Goal: Information Seeking & Learning: Learn about a topic

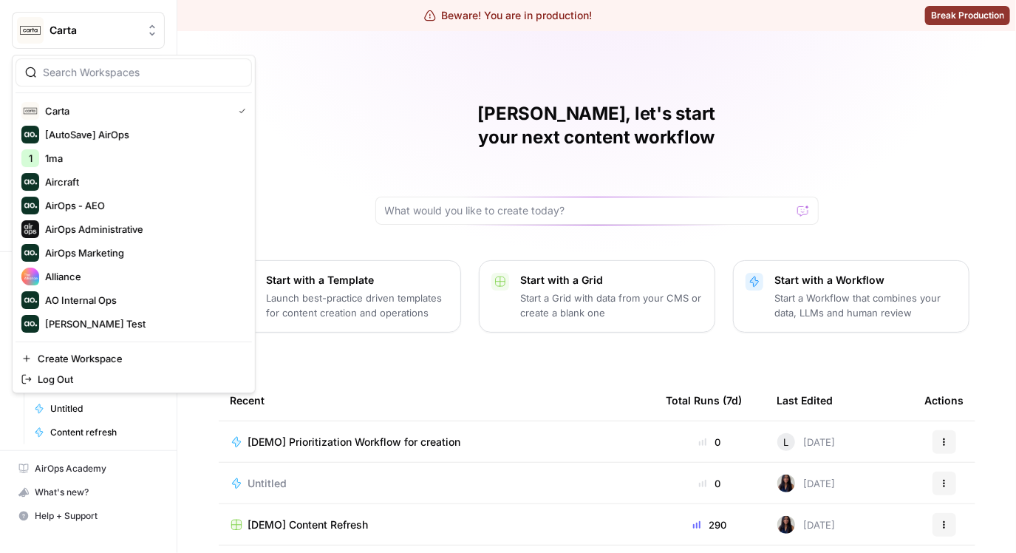
click at [117, 38] on button "Carta" at bounding box center [88, 30] width 153 height 37
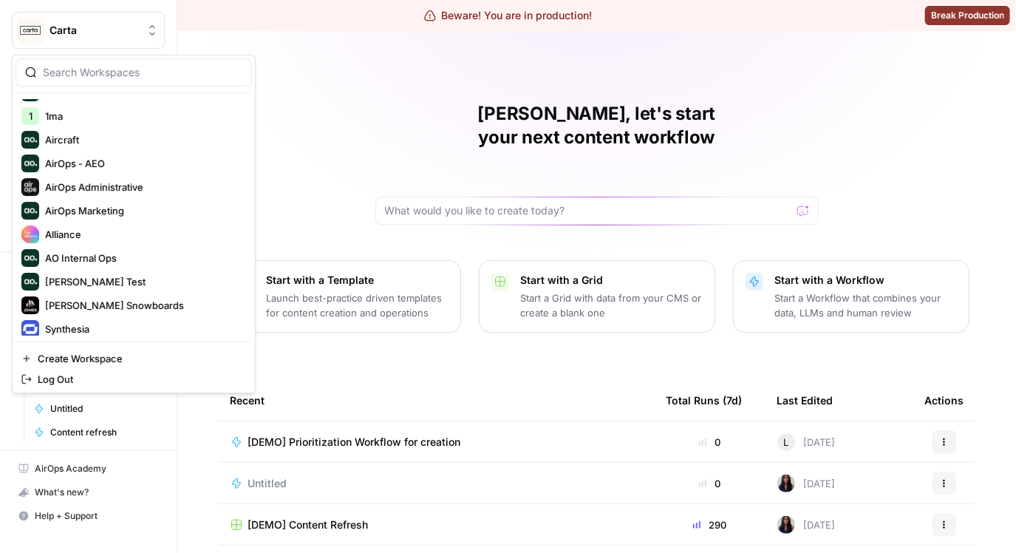
scroll to position [70, 0]
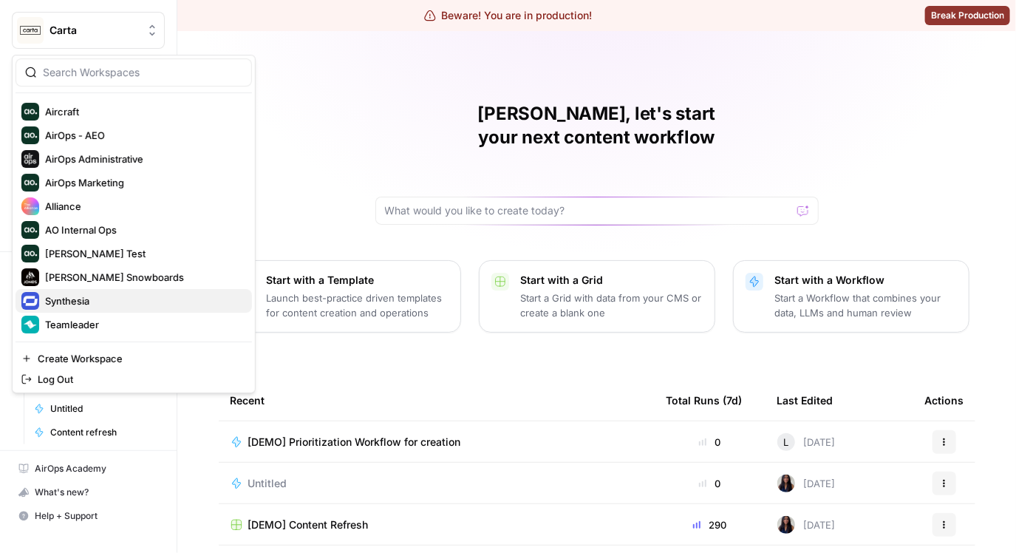
click at [84, 301] on span "Synthesia" at bounding box center [142, 300] width 195 height 15
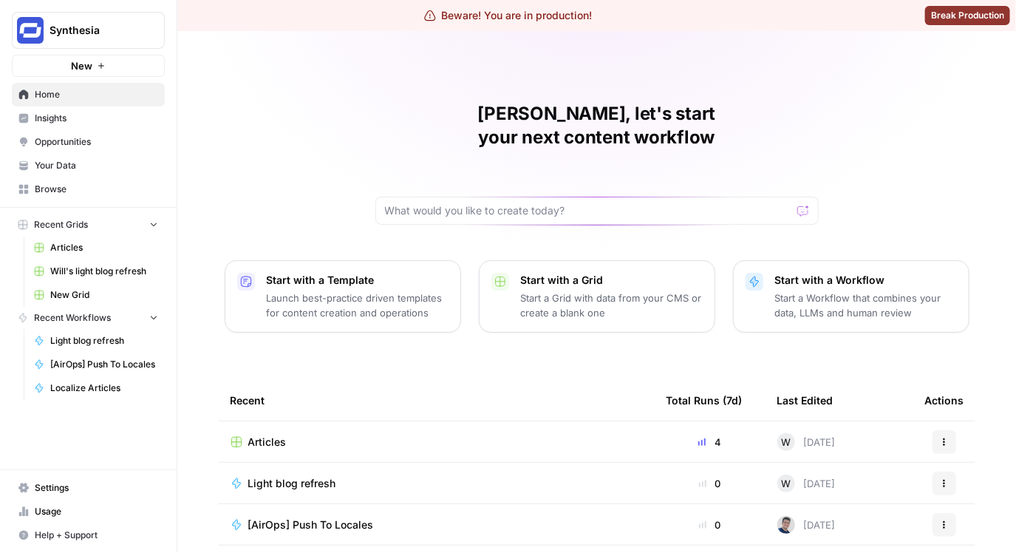
click at [103, 170] on span "Your Data" at bounding box center [96, 165] width 123 height 13
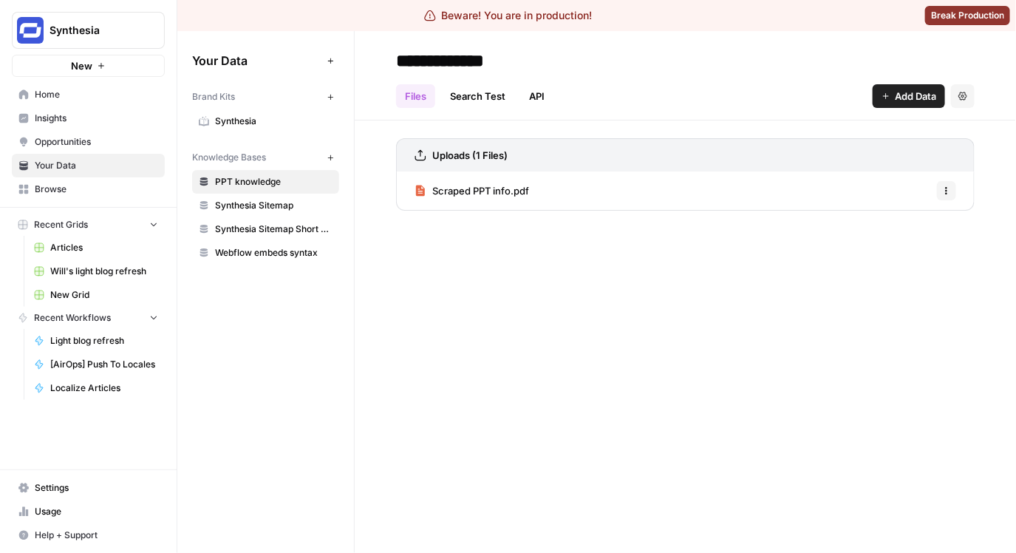
click at [107, 136] on span "Opportunities" at bounding box center [96, 141] width 123 height 13
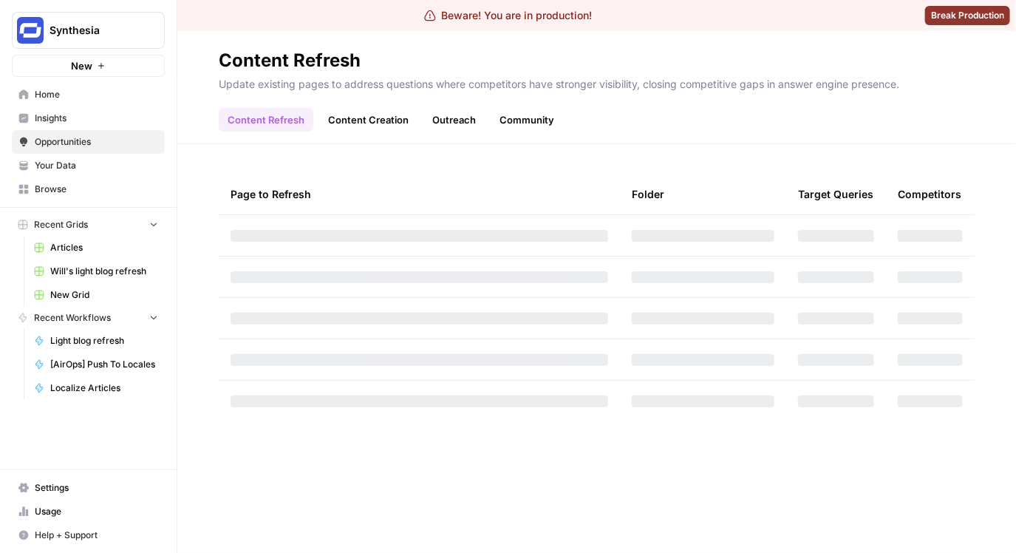
click at [108, 120] on span "Insights" at bounding box center [96, 118] width 123 height 13
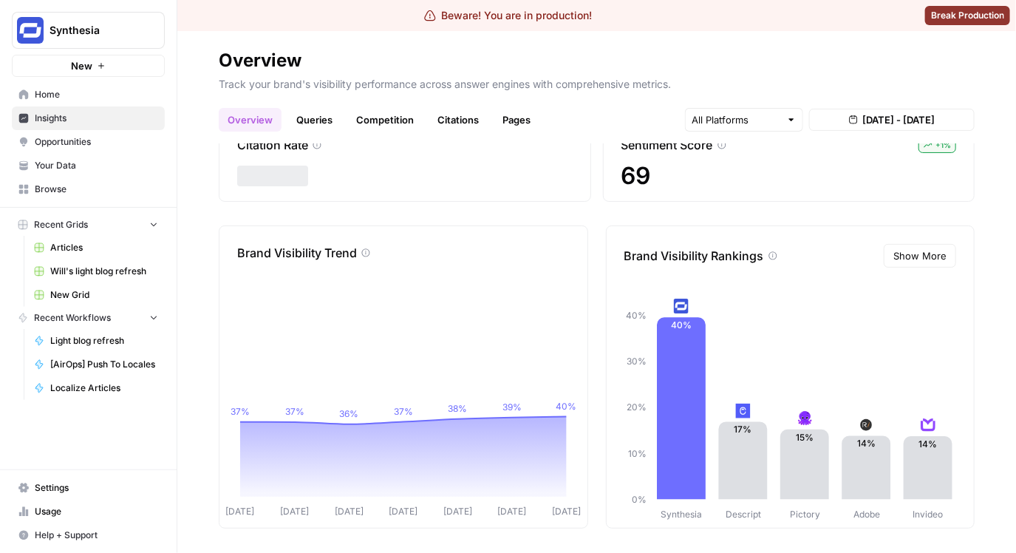
scroll to position [145, 0]
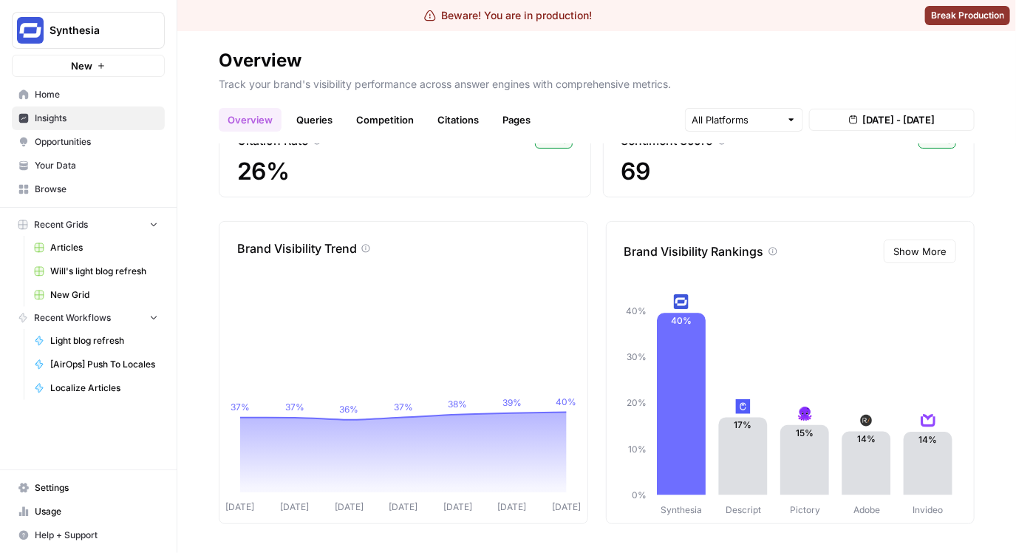
click at [82, 167] on span "Your Data" at bounding box center [96, 165] width 123 height 13
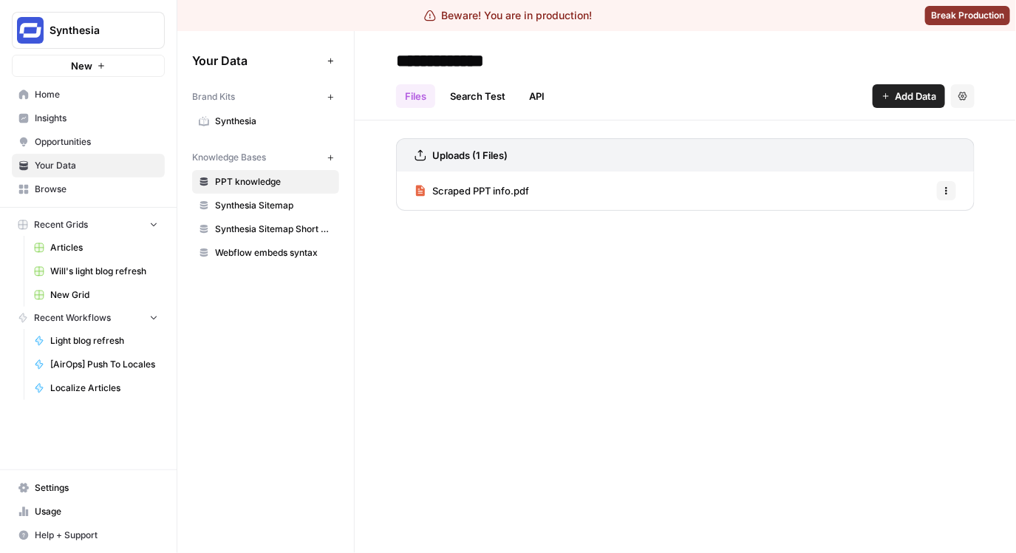
click at [92, 113] on span "Insights" at bounding box center [96, 118] width 123 height 13
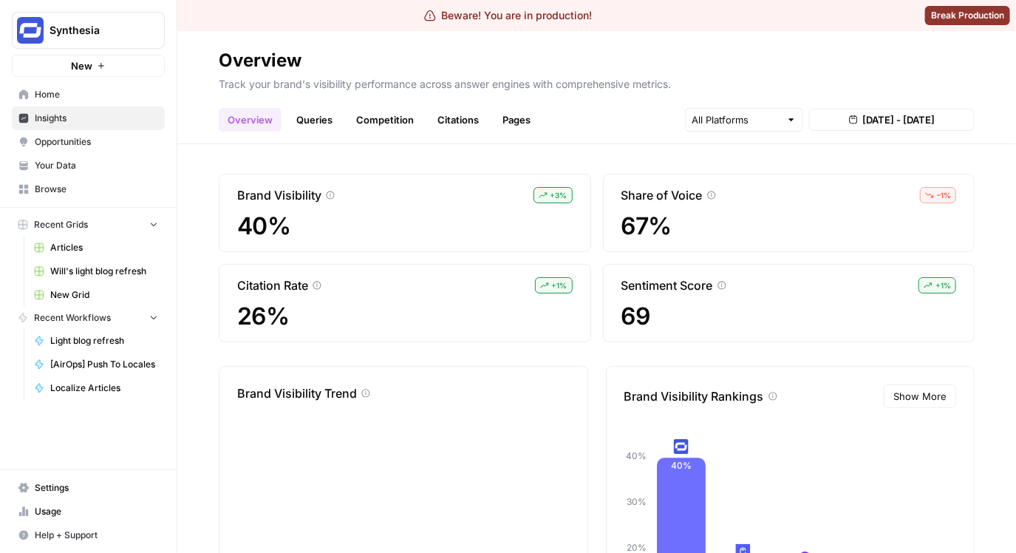
click at [72, 178] on link "Browse" at bounding box center [88, 189] width 153 height 24
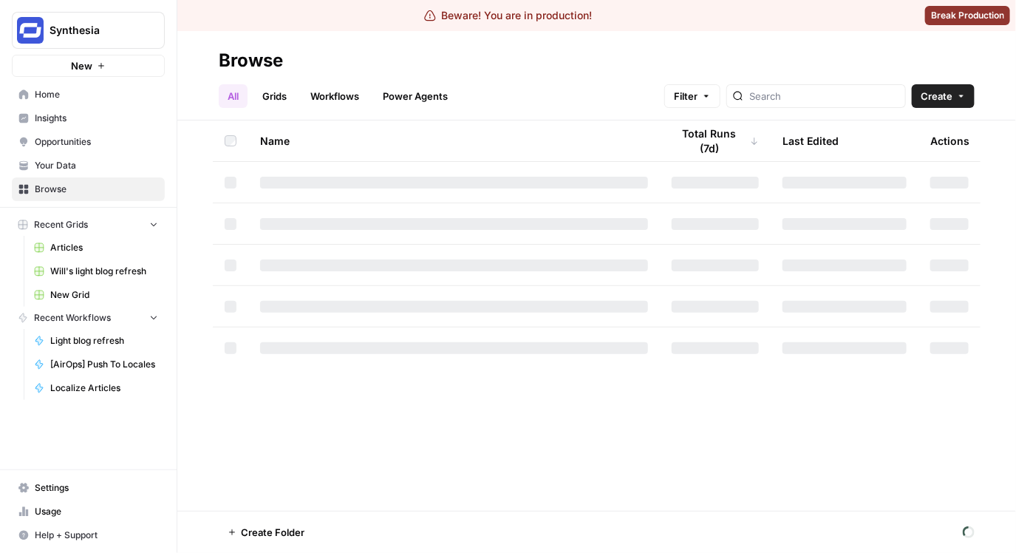
click at [73, 171] on span "Your Data" at bounding box center [96, 165] width 123 height 13
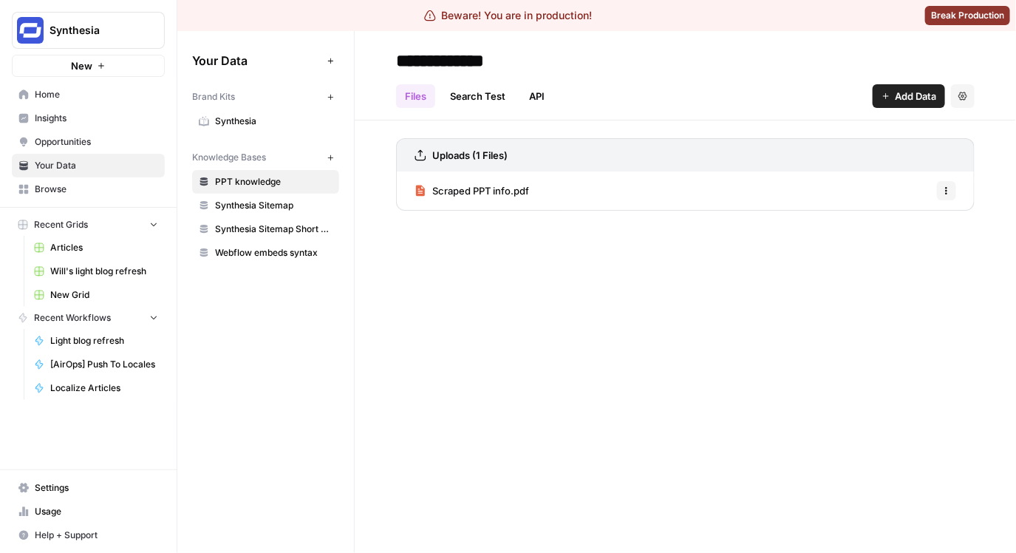
click at [263, 112] on link "Synthesia" at bounding box center [265, 121] width 147 height 24
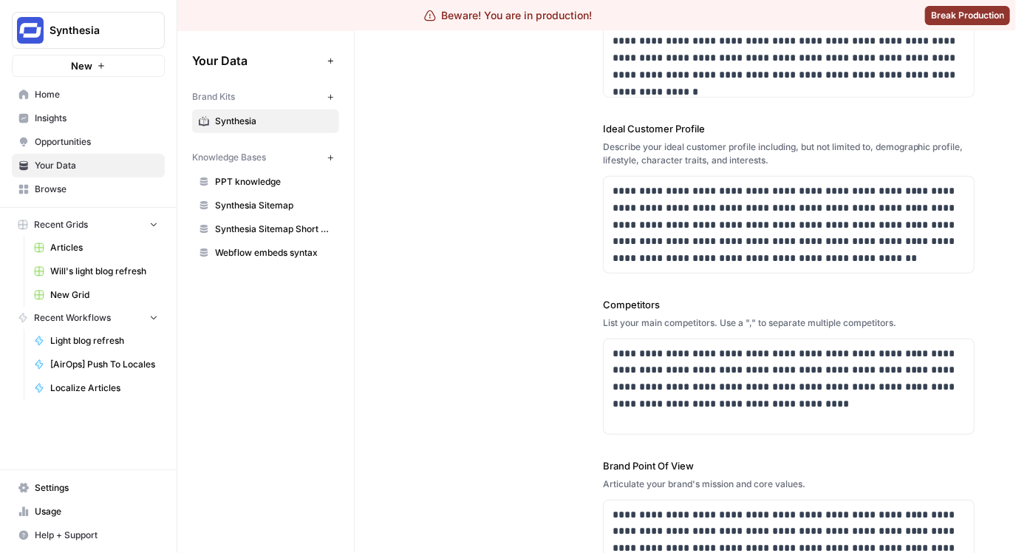
scroll to position [349, 0]
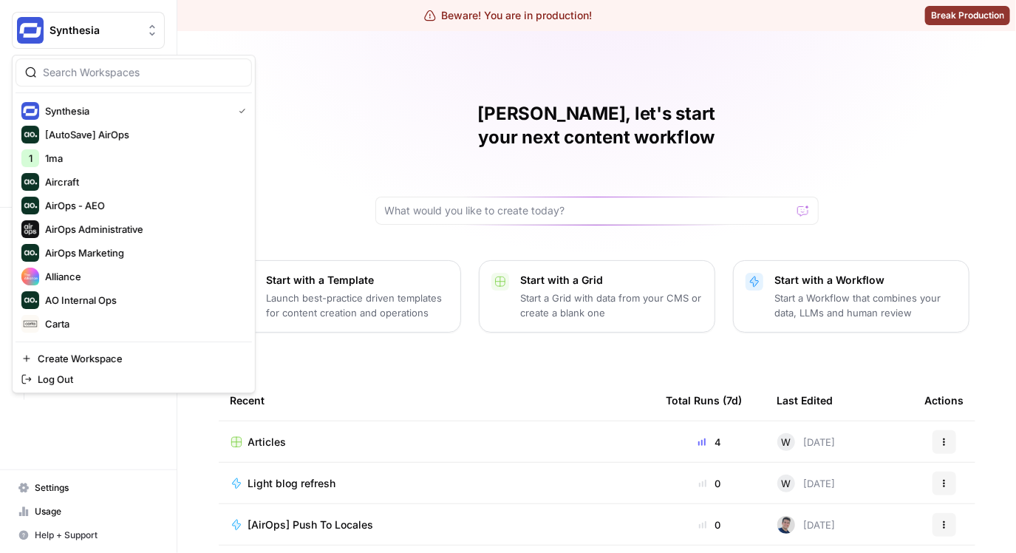
click at [123, 23] on span "Synthesia" at bounding box center [94, 30] width 89 height 15
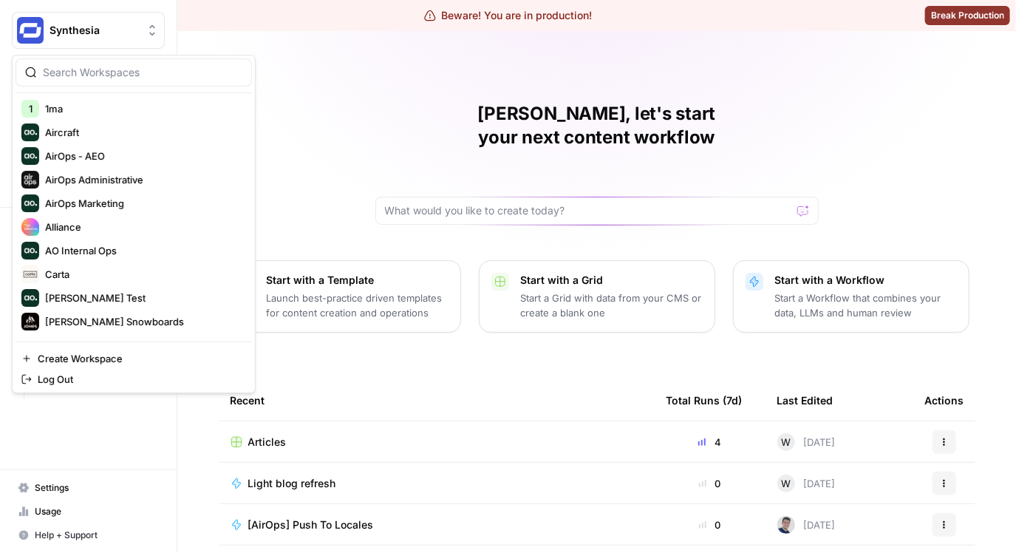
scroll to position [70, 0]
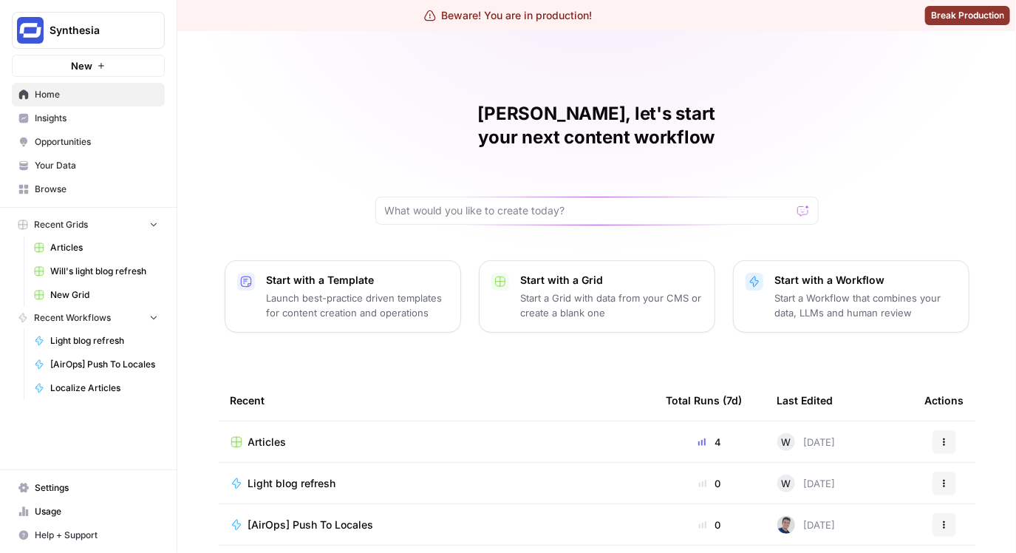
click at [319, 116] on div "[PERSON_NAME], let's start your next content workflow Start with a Template Lau…" at bounding box center [596, 383] width 839 height 704
click at [95, 122] on span "Insights" at bounding box center [96, 118] width 123 height 13
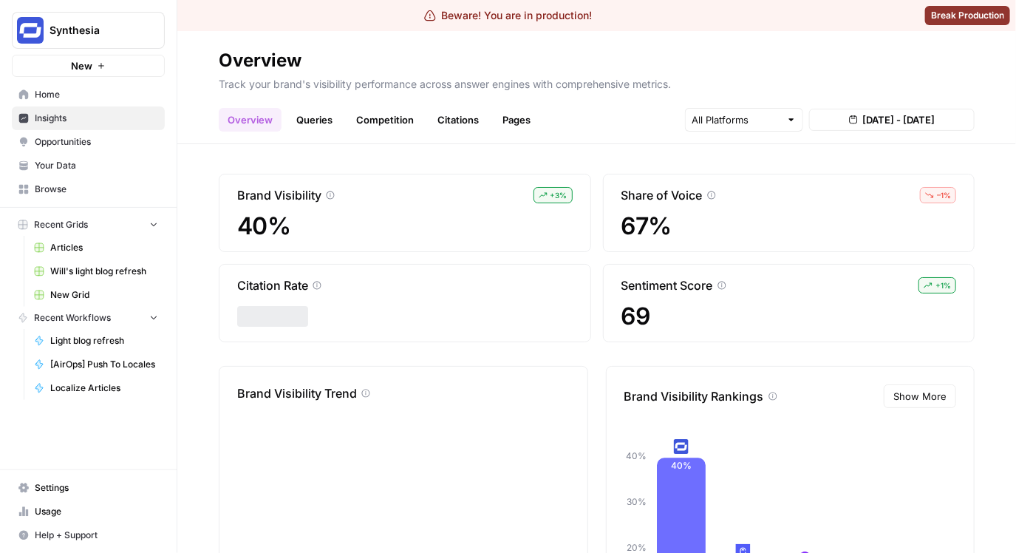
click at [313, 121] on link "Queries" at bounding box center [315, 120] width 54 height 24
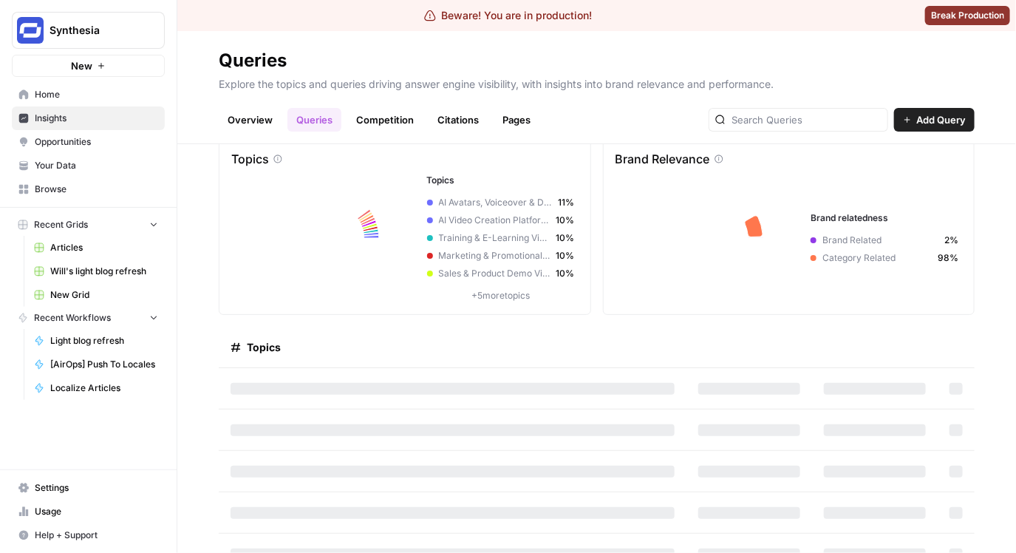
scroll to position [58, 0]
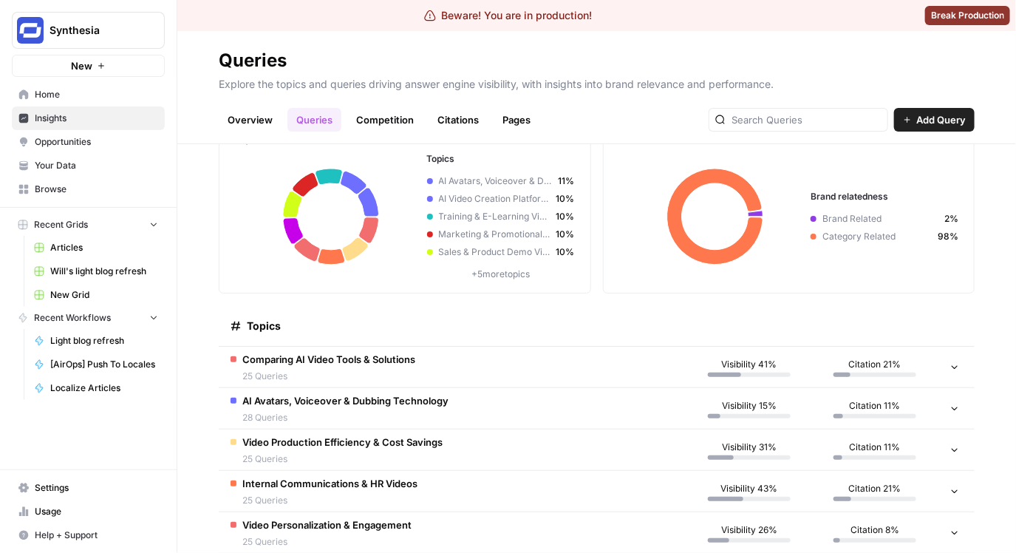
click at [522, 365] on td "Comparing AI Video Tools & Solutions 25 Queries" at bounding box center [453, 367] width 468 height 41
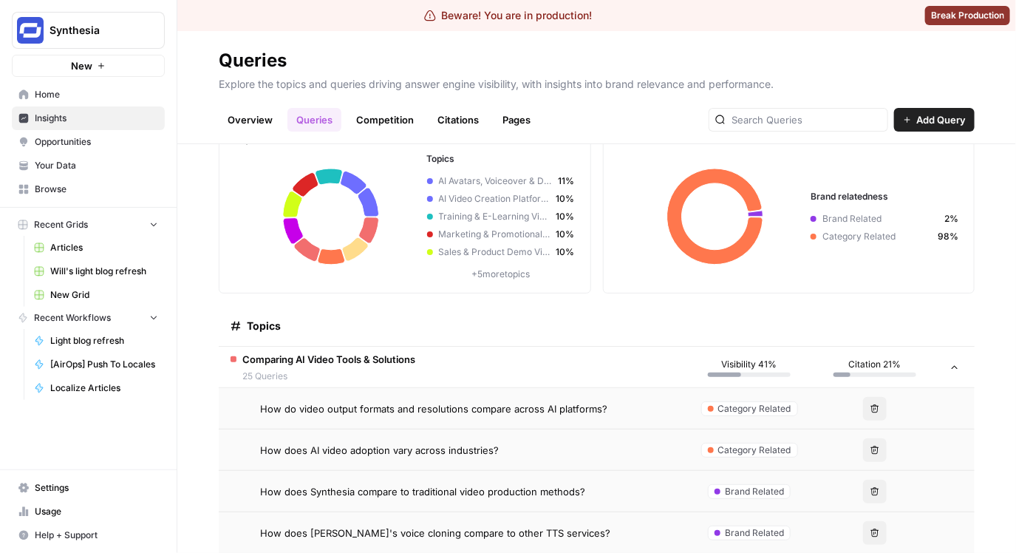
click at [523, 401] on span "How do video output formats and resolutions compare across AI platforms?" at bounding box center [433, 408] width 347 height 15
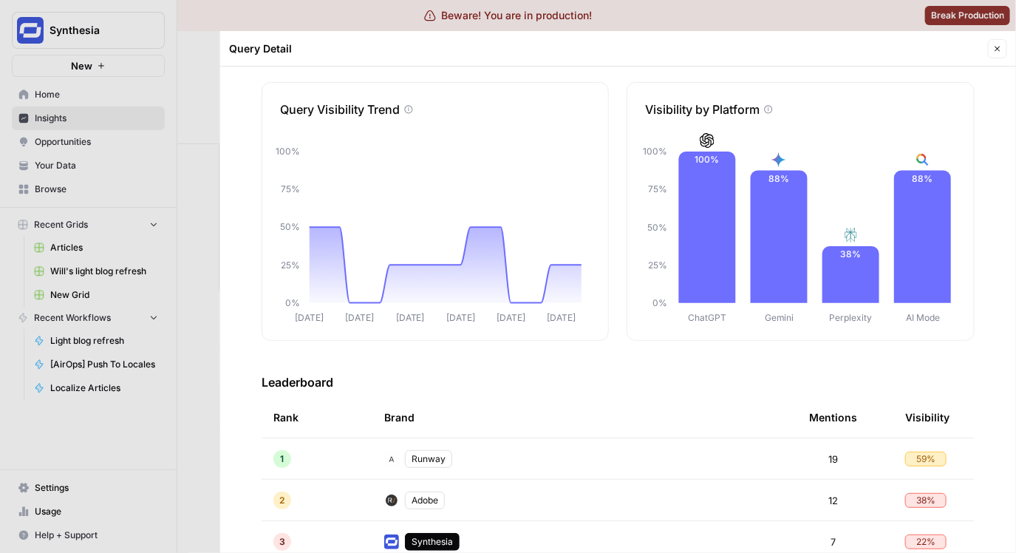
scroll to position [56, 0]
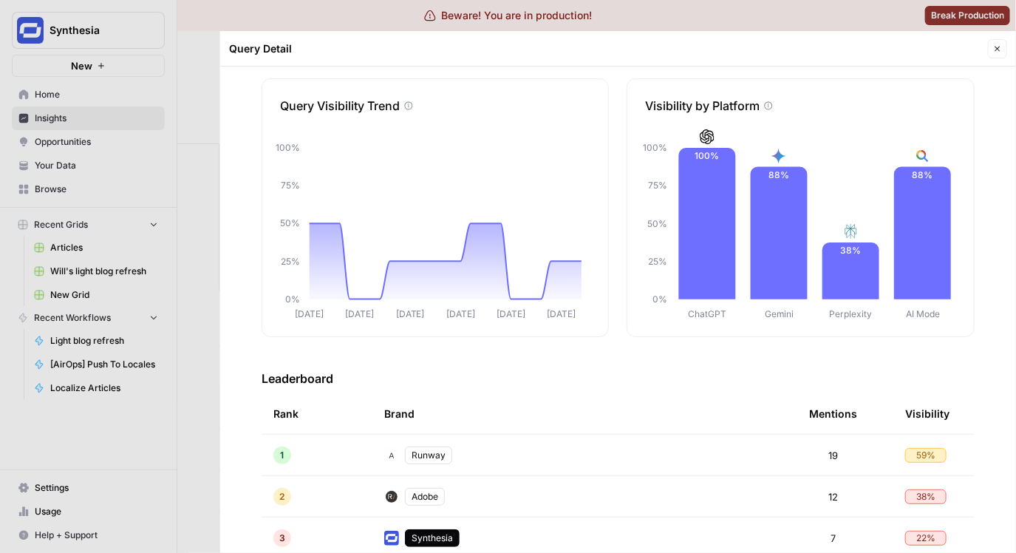
click at [180, 286] on div at bounding box center [508, 276] width 1016 height 553
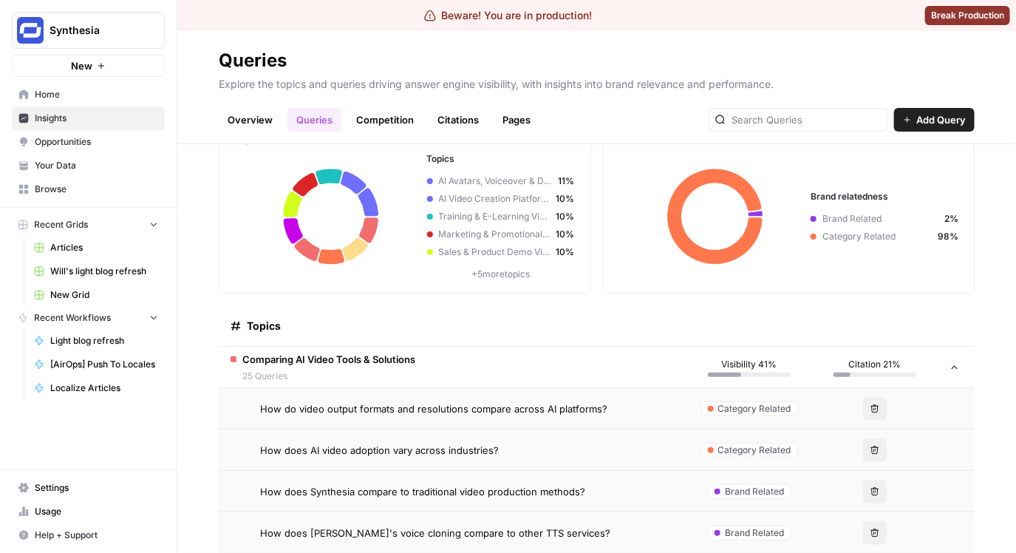
click at [397, 121] on link "Competition" at bounding box center [384, 120] width 75 height 24
